Goal: Obtain resource: Obtain resource

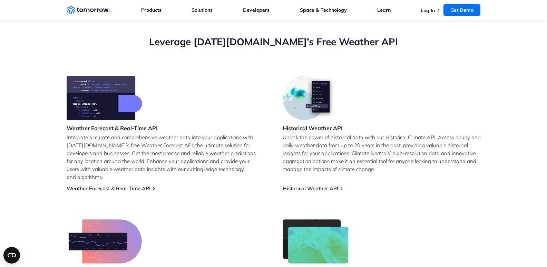
scroll to position [239, 0]
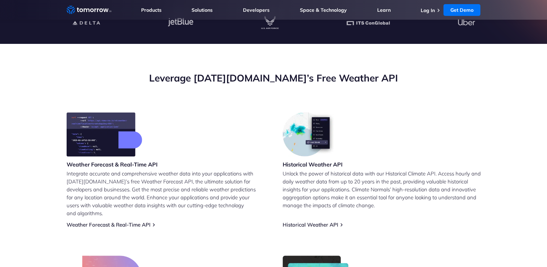
click at [93, 144] on img at bounding box center [105, 134] width 76 height 44
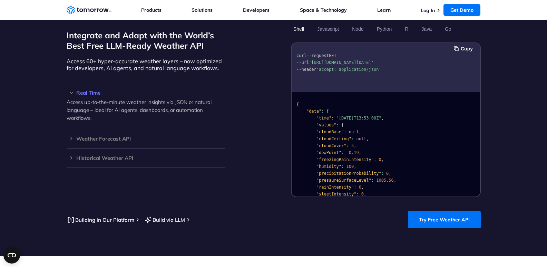
scroll to position [573, 0]
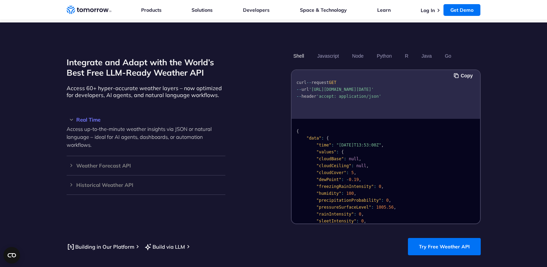
click at [346, 94] on span "'accept: application/json'" at bounding box center [348, 96] width 65 height 5
drag, startPoint x: 337, startPoint y: 102, endPoint x: 419, endPoint y: 95, distance: 83.1
click at [419, 95] on pre "curl -- request GET -- url 'https://api.tomorrow.io/v4/weather/realtime?locatio…" at bounding box center [385, 87] width 188 height 31
click at [462, 72] on button "Copy" at bounding box center [463, 76] width 21 height 8
